Goal: Check status: Check status

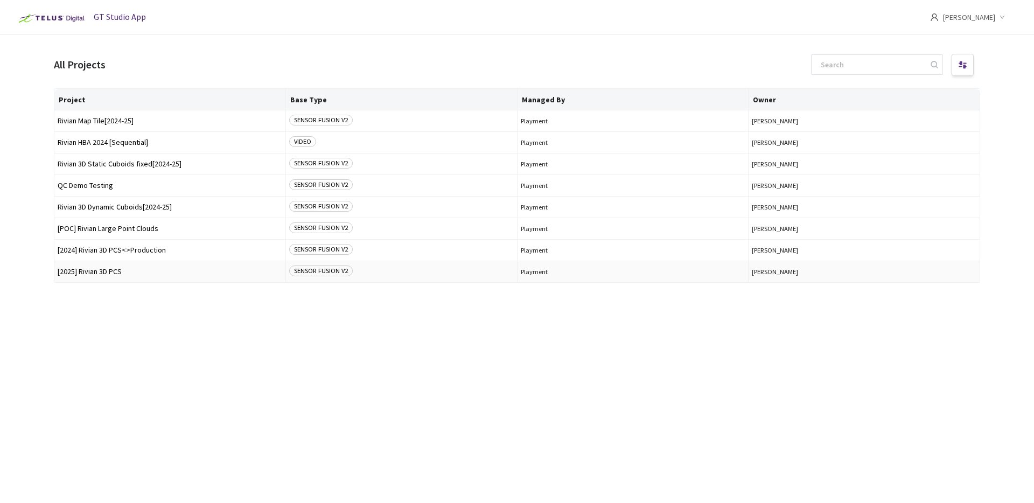
click at [107, 269] on span "[2025] Rivian 3D PCS" at bounding box center [170, 272] width 225 height 8
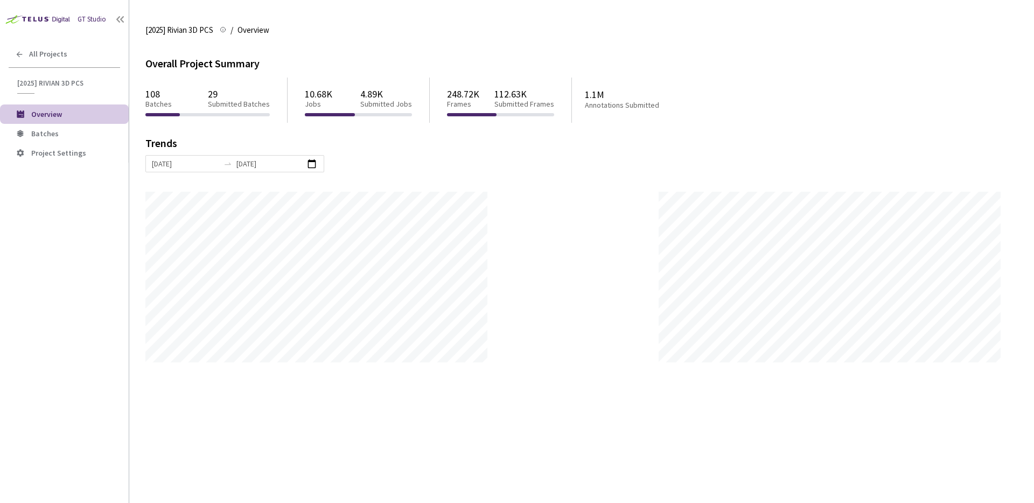
scroll to position [503, 1034]
click at [45, 129] on span "Batches" at bounding box center [44, 134] width 27 height 10
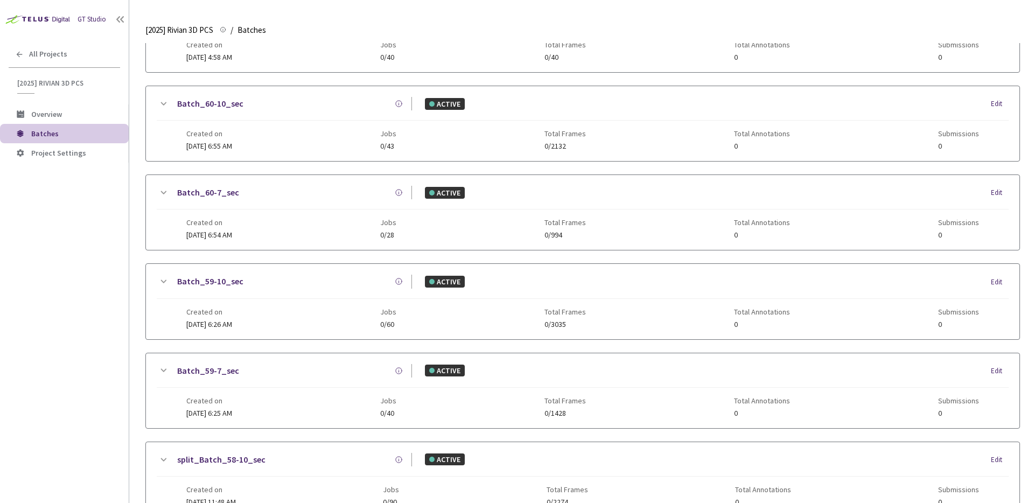
scroll to position [515, 0]
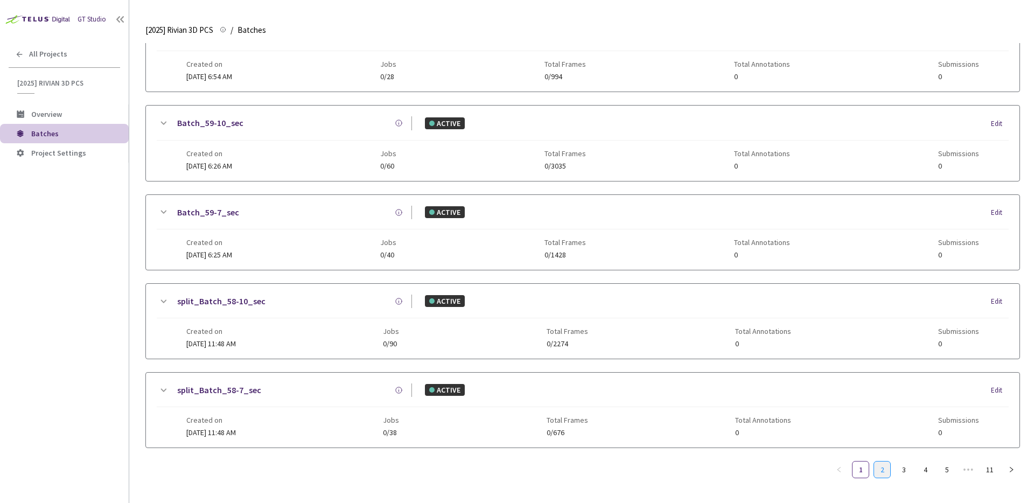
click at [880, 462] on link "2" at bounding box center [882, 470] width 16 height 16
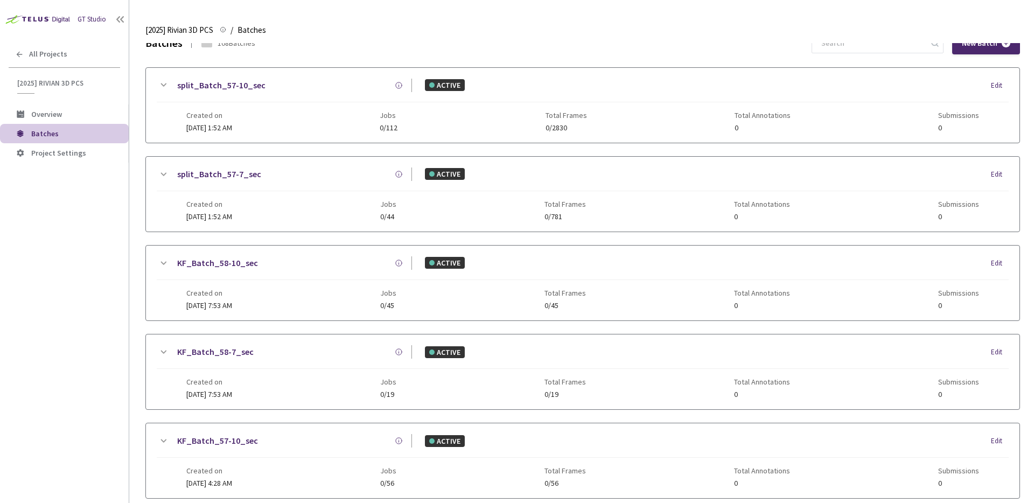
scroll to position [0, 0]
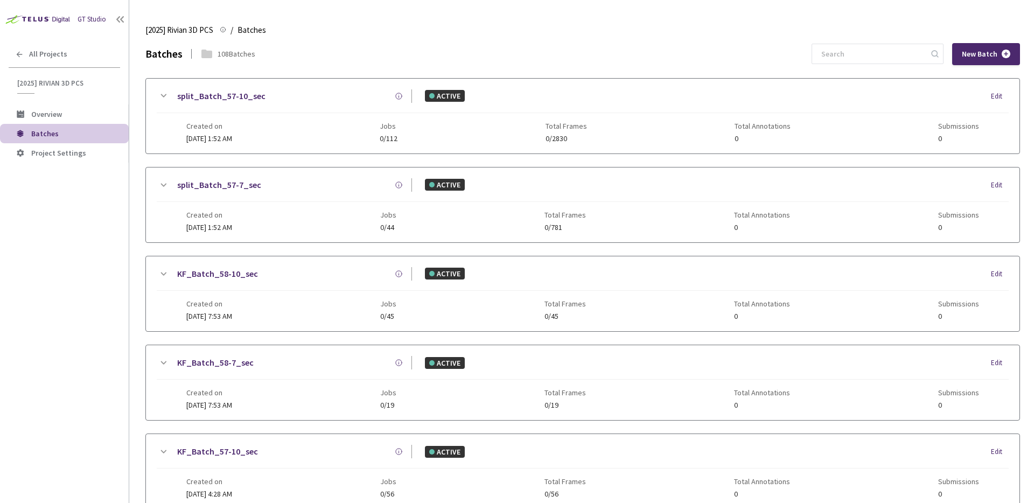
click at [158, 180] on icon at bounding box center [163, 185] width 13 height 13
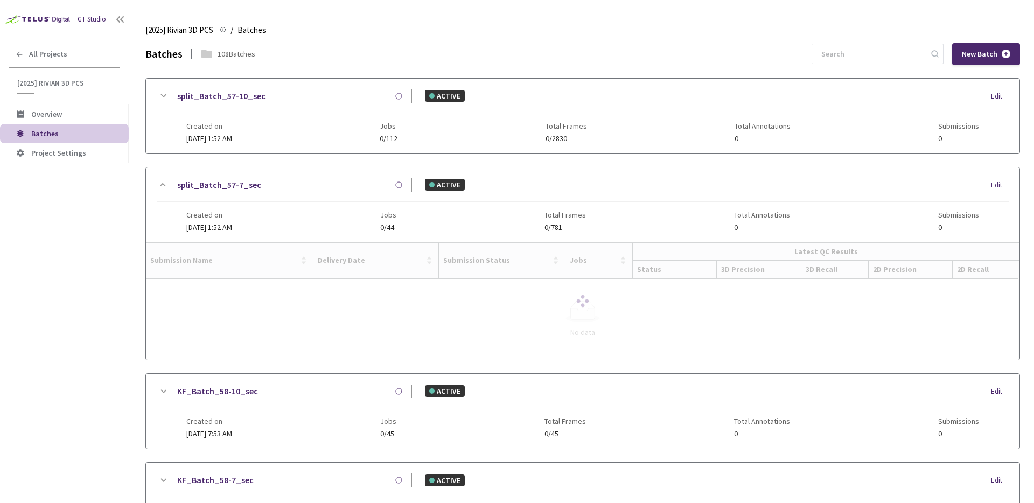
click at [158, 180] on icon at bounding box center [163, 184] width 13 height 13
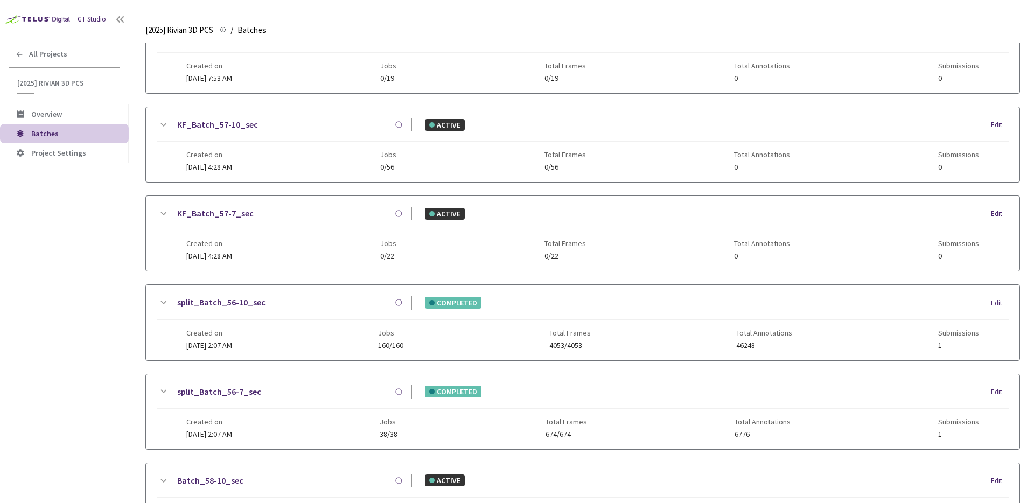
scroll to position [506, 0]
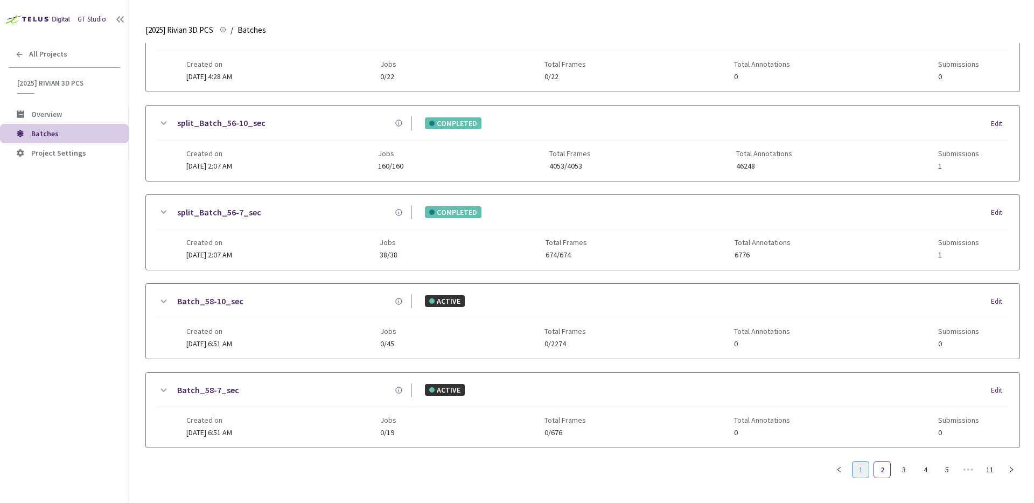
click at [867, 477] on link "1" at bounding box center [861, 470] width 16 height 16
click at [874, 464] on li "2" at bounding box center [882, 469] width 17 height 17
click at [249, 211] on link "split_Batch_56-7_sec" at bounding box center [219, 212] width 84 height 13
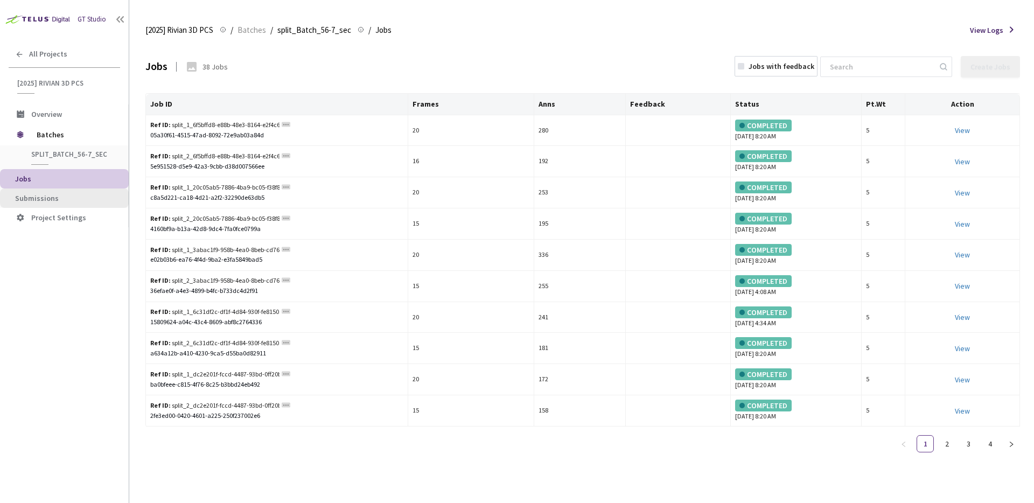
click at [60, 199] on span "Submissions" at bounding box center [67, 198] width 105 height 9
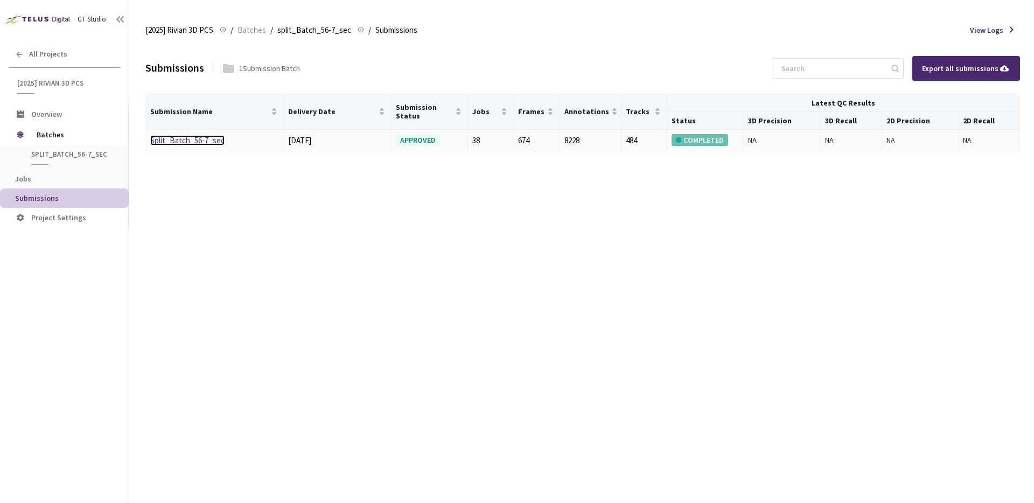
click at [206, 141] on link "Split_Batch_56-7_sec" at bounding box center [187, 140] width 74 height 10
